Goal: Check status: Check status

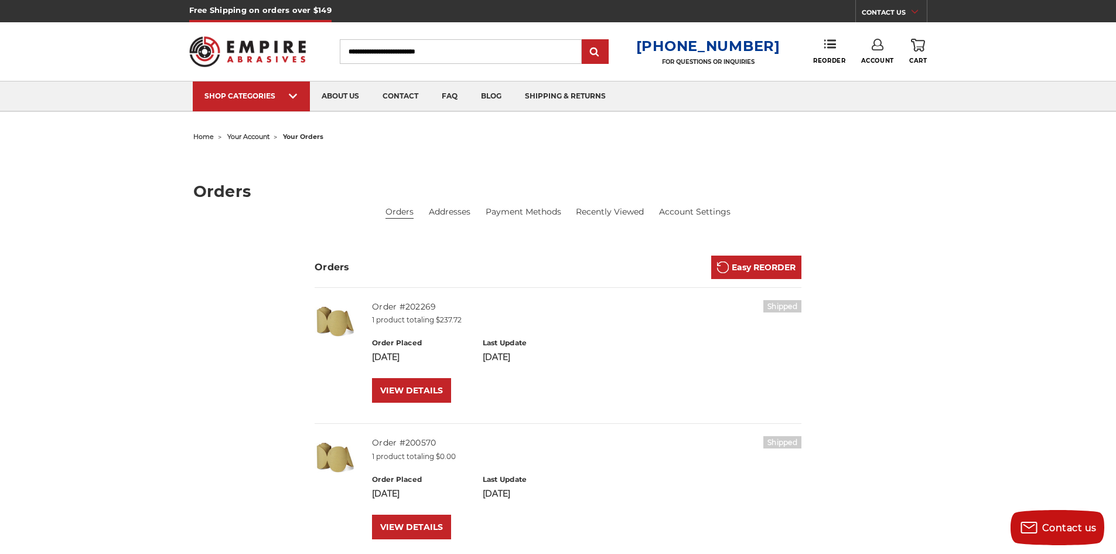
click at [875, 45] on use at bounding box center [878, 45] width 12 height 12
click at [881, 66] on link "Account" at bounding box center [877, 76] width 84 height 22
click at [412, 381] on link "VIEW DETAILS" at bounding box center [411, 390] width 79 height 25
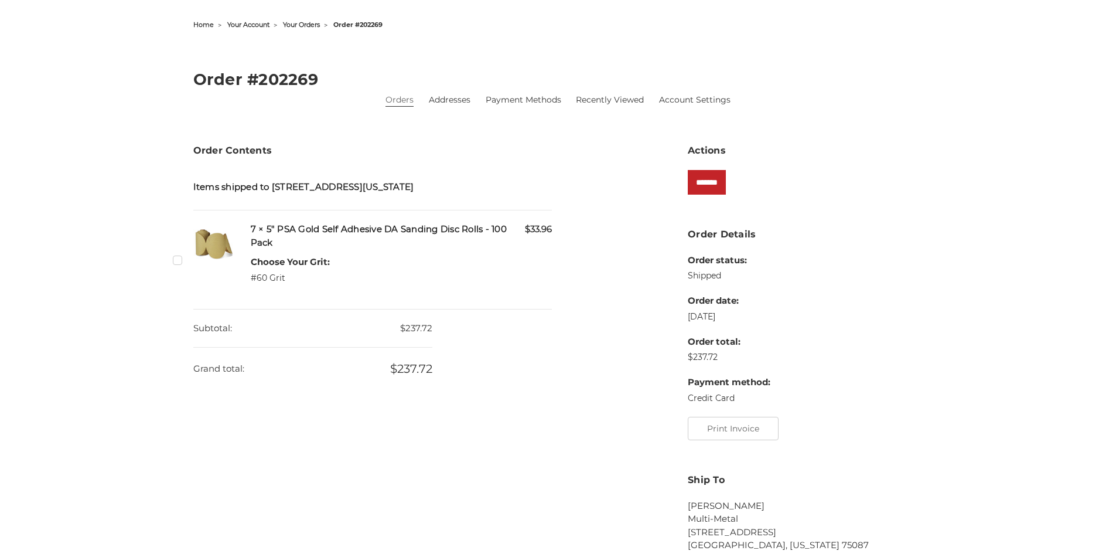
scroll to position [234, 0]
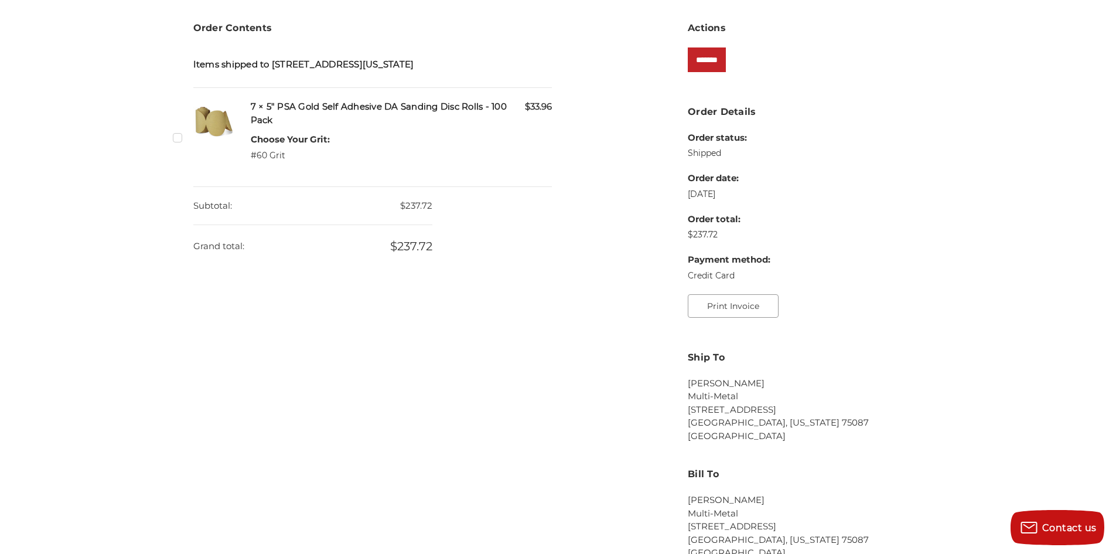
click at [757, 298] on button "Print Invoice" at bounding box center [733, 305] width 91 height 23
